Goal: Task Accomplishment & Management: Manage account settings

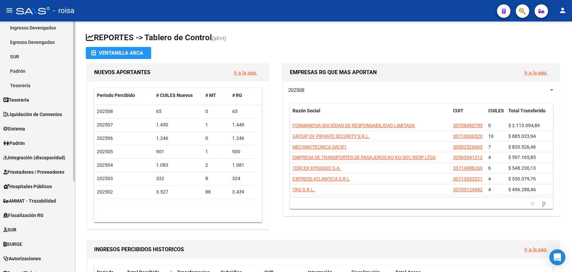
scroll to position [112, 0]
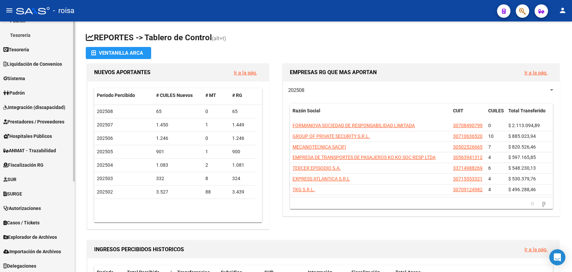
click at [23, 73] on link "Sistema" at bounding box center [37, 78] width 75 height 14
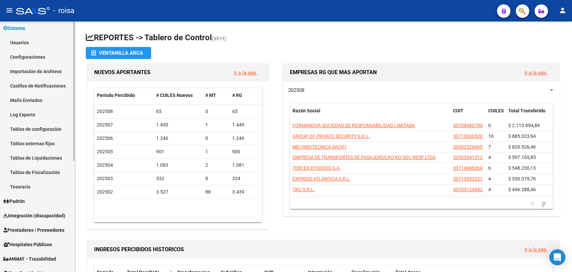
scroll to position [0, 0]
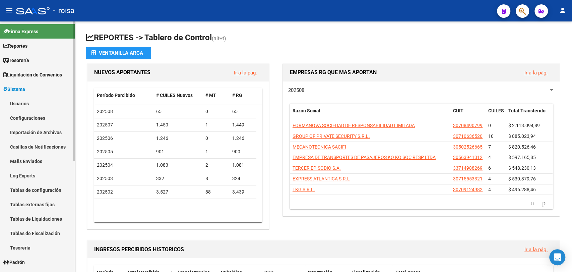
click at [26, 105] on link "Usuarios" at bounding box center [37, 103] width 75 height 14
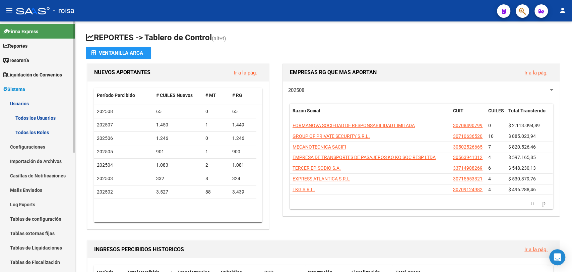
click at [27, 118] on link "Todos los Usuarios" at bounding box center [37, 118] width 75 height 14
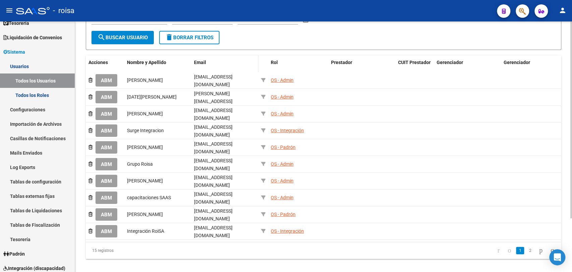
scroll to position [68, 0]
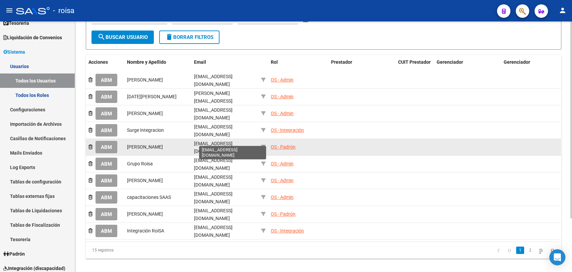
click at [222, 141] on span "[EMAIL_ADDRESS][DOMAIN_NAME]" at bounding box center [213, 147] width 39 height 13
click at [279, 143] on div "OS - Padrón" at bounding box center [283, 147] width 25 height 8
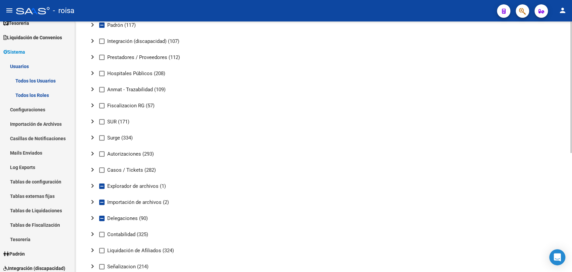
scroll to position [186, 0]
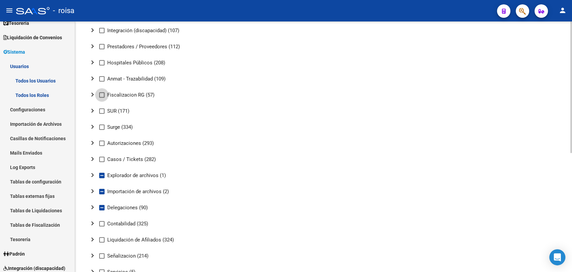
click at [101, 94] on span at bounding box center [101, 94] width 5 height 5
click at [102, 97] on input "Fiscalizacion RG (57)" at bounding box center [102, 97] width 0 height 0
checkbox input "true"
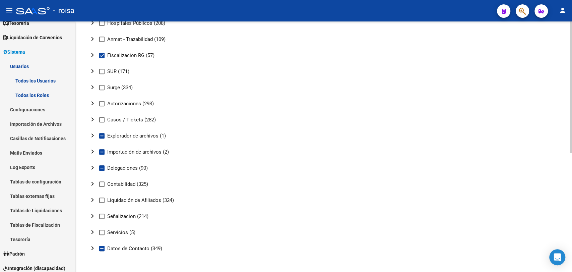
scroll to position [226, 0]
click at [91, 55] on mat-icon "chevron_right" at bounding box center [92, 55] width 8 height 8
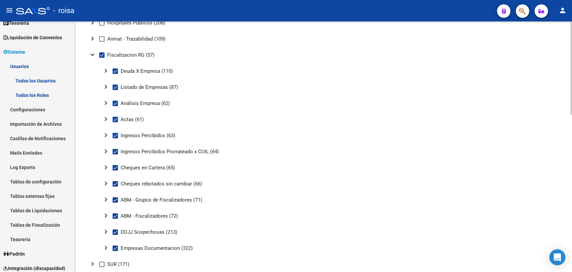
click at [91, 55] on mat-icon "expand_more" at bounding box center [92, 55] width 8 height 8
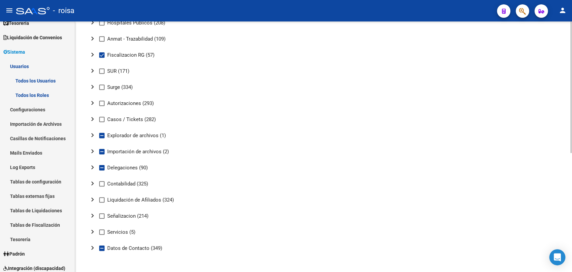
click at [93, 185] on mat-icon "chevron_right" at bounding box center [92, 183] width 8 height 8
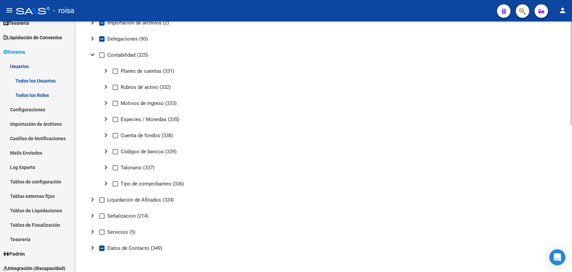
scroll to position [206, 0]
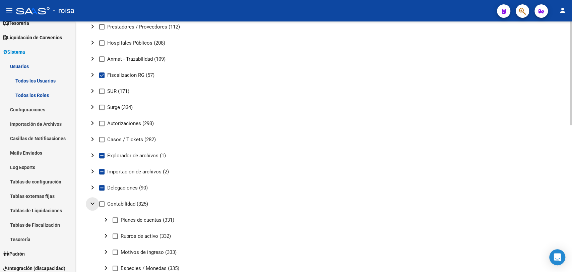
click at [89, 202] on mat-icon "expand_more" at bounding box center [92, 203] width 8 height 8
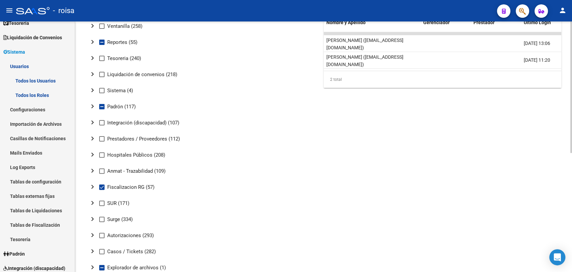
scroll to position [57, 0]
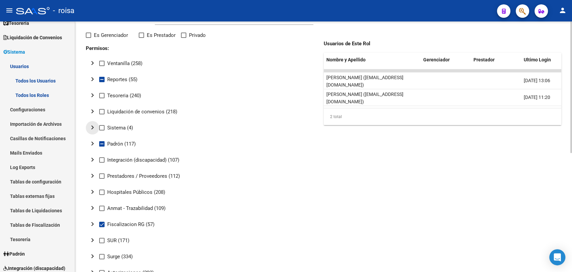
click at [93, 126] on mat-icon "chevron_right" at bounding box center [92, 127] width 8 height 8
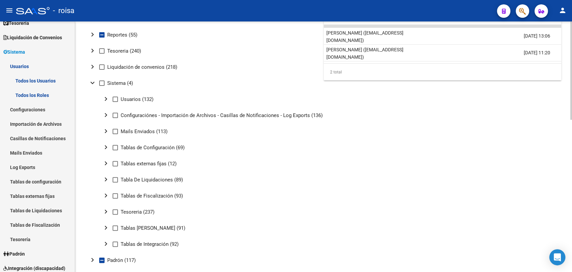
scroll to position [94, 0]
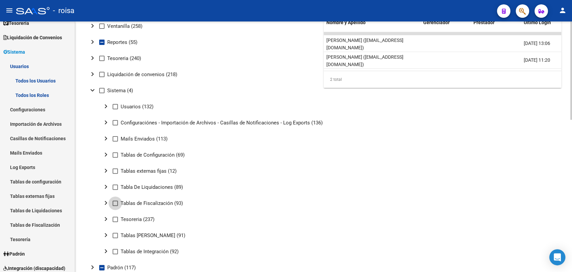
click at [114, 201] on span at bounding box center [115, 202] width 5 height 5
click at [115, 206] on input "Tablas de Fiscalización (93)" at bounding box center [115, 206] width 0 height 0
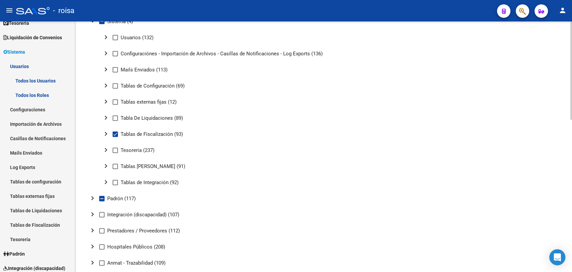
scroll to position [169, 0]
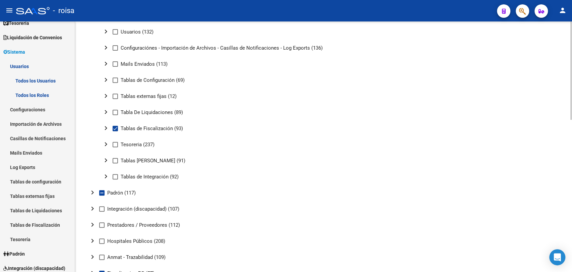
click at [117, 127] on span at bounding box center [115, 128] width 5 height 5
click at [115, 131] on input "Tablas de Fiscalización (93)" at bounding box center [115, 131] width 0 height 0
checkbox input "false"
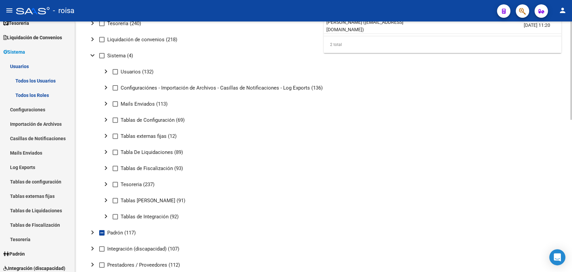
scroll to position [57, 0]
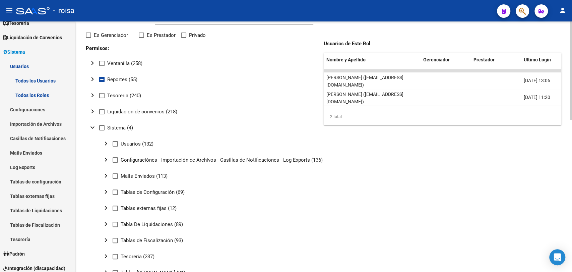
click at [93, 129] on mat-icon "expand_more" at bounding box center [92, 127] width 8 height 8
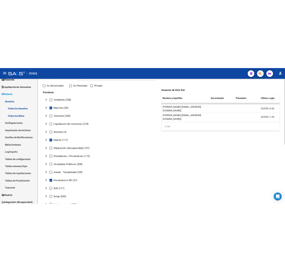
scroll to position [0, 0]
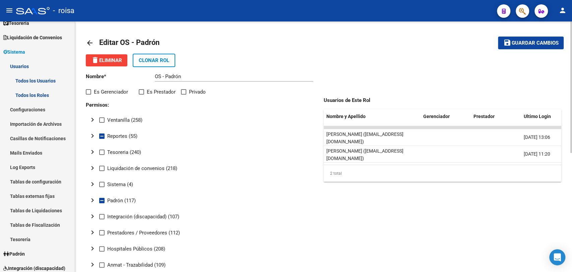
click at [523, 43] on span "Guardar cambios" at bounding box center [534, 43] width 47 height 6
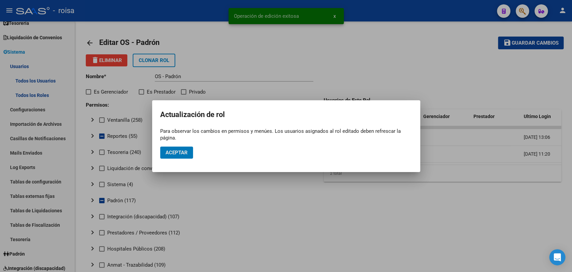
click at [186, 149] on span "Aceptar" at bounding box center [177, 152] width 22 height 6
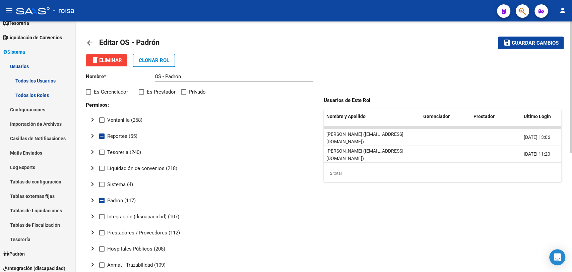
click at [279, 223] on mat-tree-node "chevron_right Integración (discapacidad) (107)" at bounding box center [201, 216] width 230 height 16
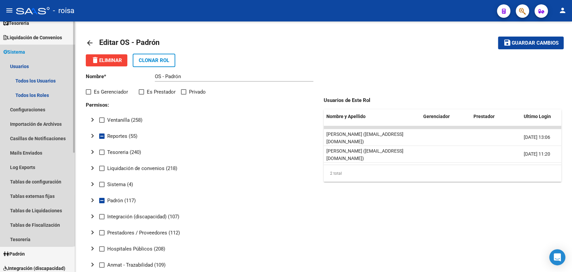
click at [31, 52] on link "Sistema" at bounding box center [37, 52] width 75 height 14
